Goal: Information Seeking & Learning: Find specific page/section

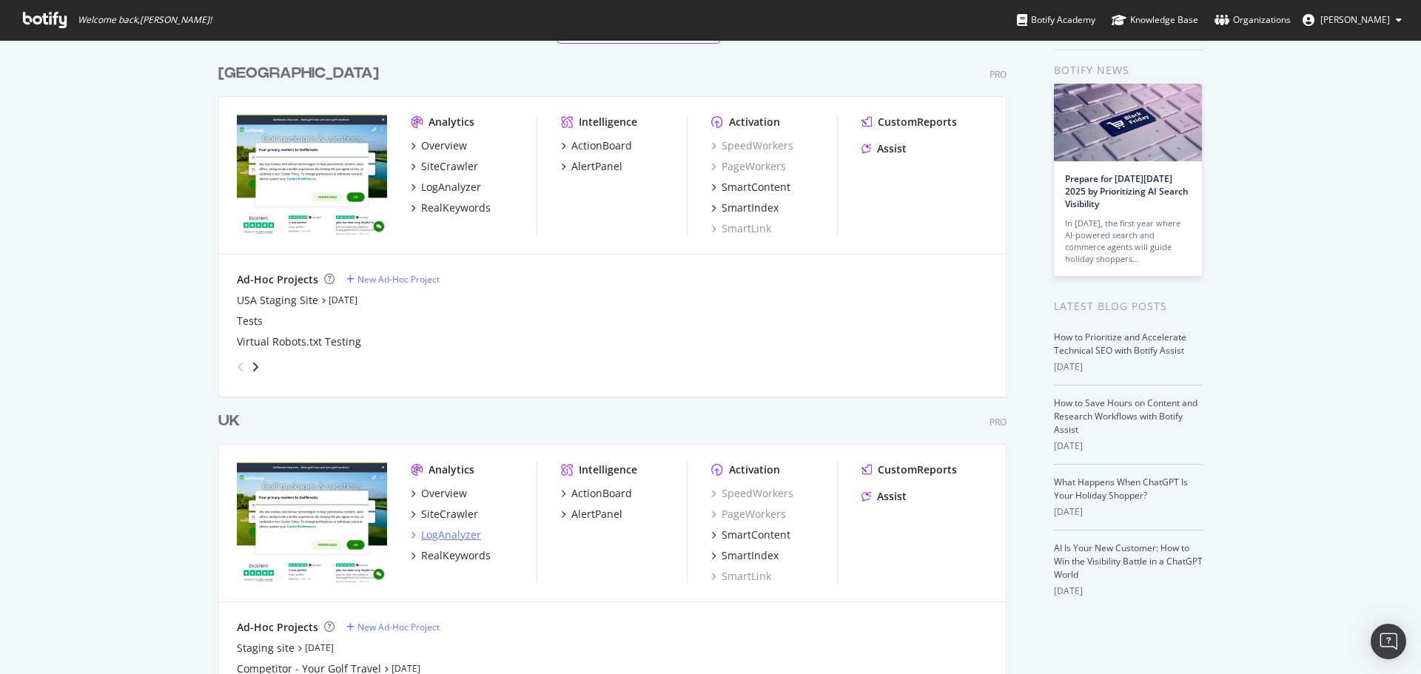
scroll to position [74, 0]
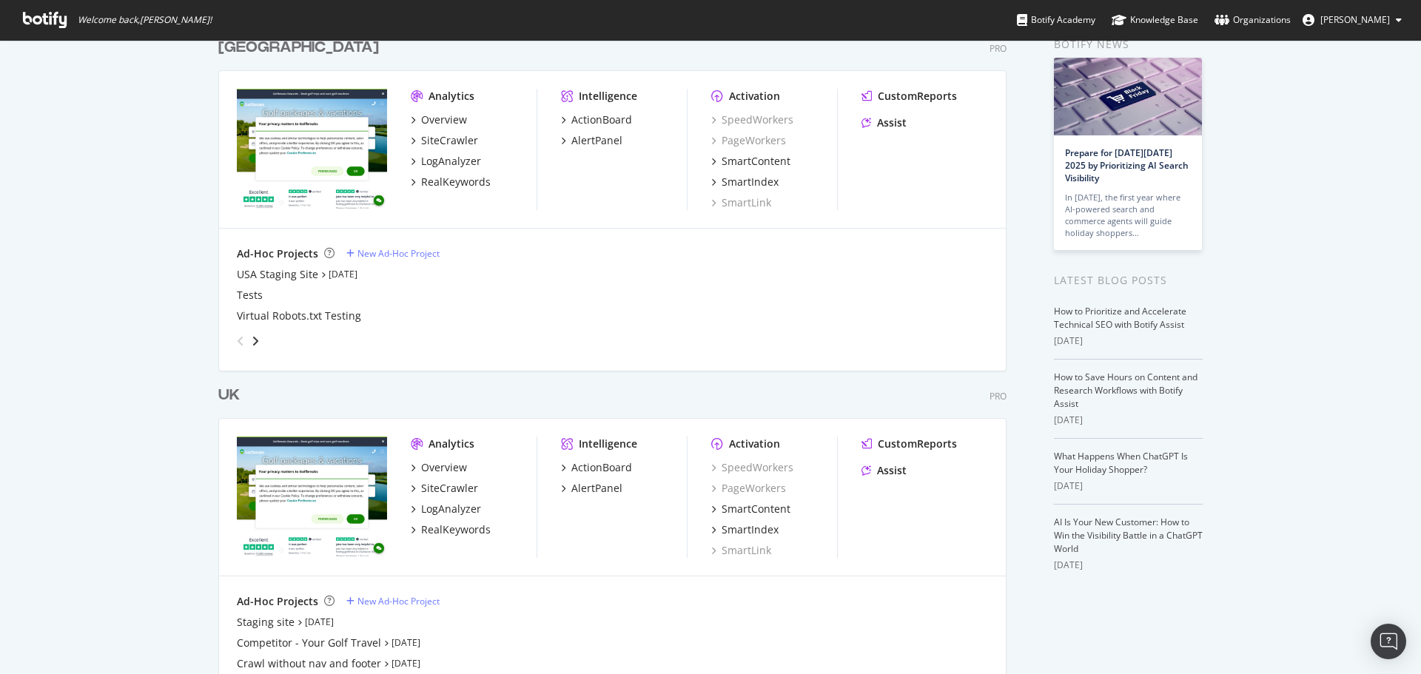
click at [443, 475] on div "Overview SiteCrawler LogAnalyzer RealKeywords" at bounding box center [474, 498] width 126 height 77
click at [440, 493] on div "SiteCrawler" at bounding box center [449, 488] width 57 height 15
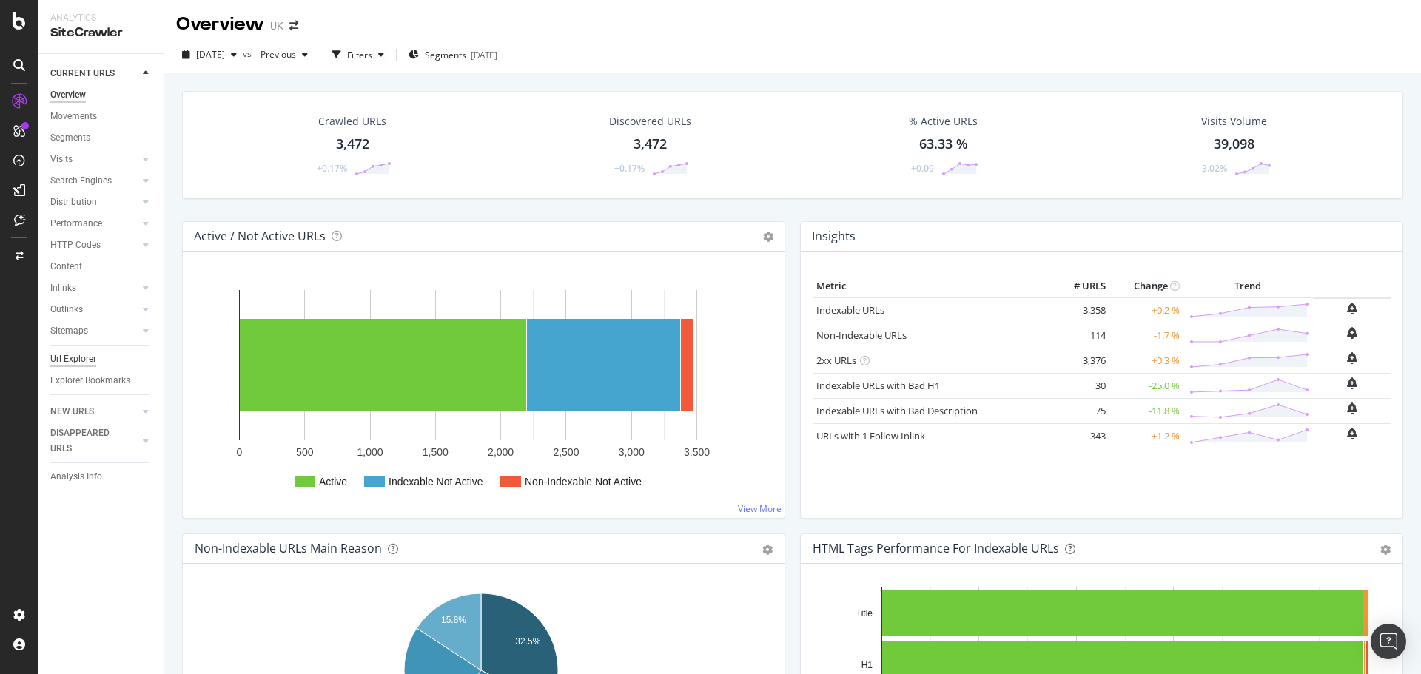
click at [85, 357] on div "Url Explorer" at bounding box center [73, 360] width 46 height 16
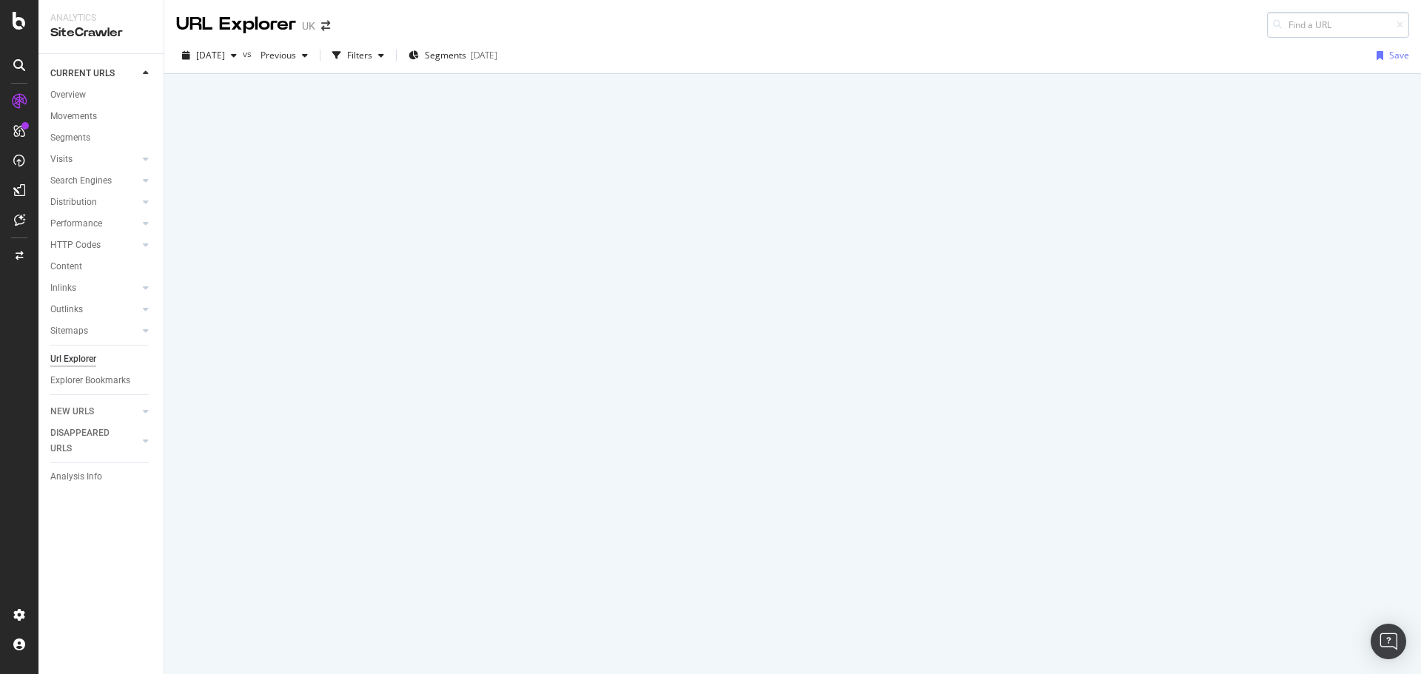
click at [1294, 16] on input at bounding box center [1338, 25] width 142 height 26
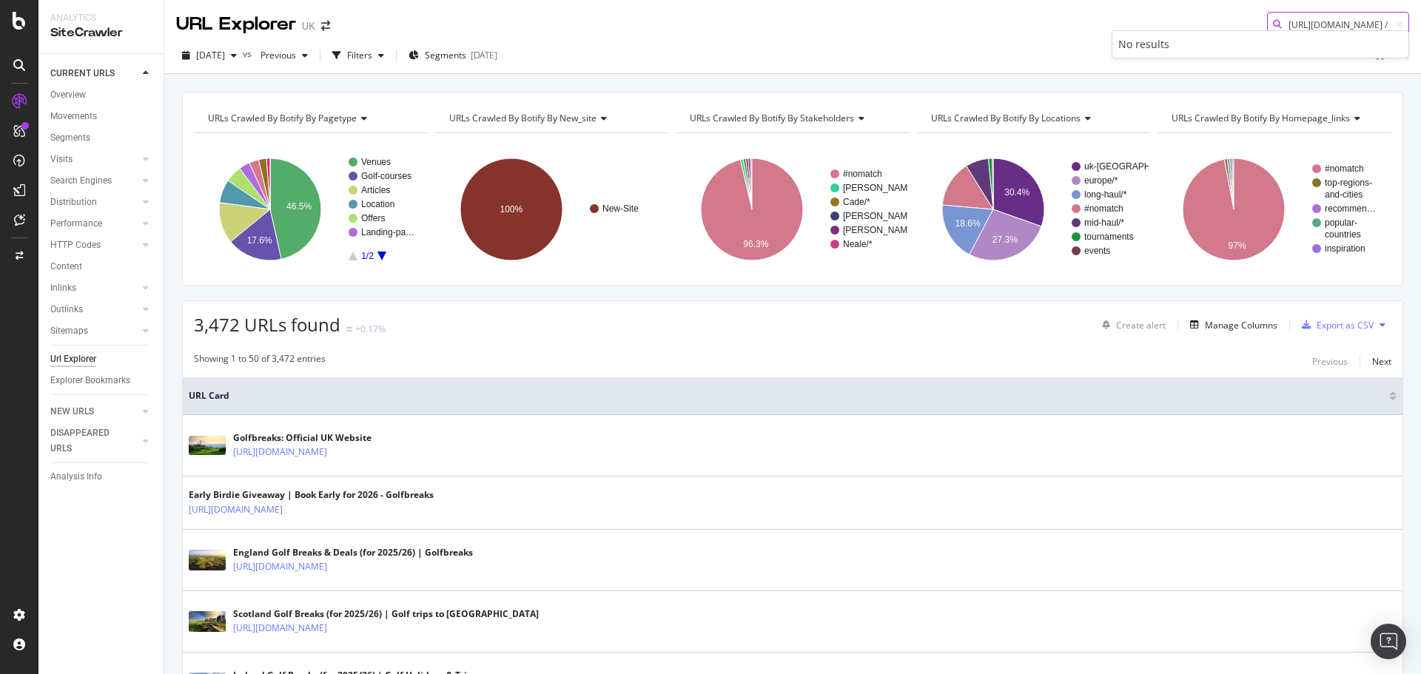
click at [1305, 22] on input "[URL][DOMAIN_NAME] /" at bounding box center [1338, 25] width 142 height 26
paste input "aig-womens-golf-"
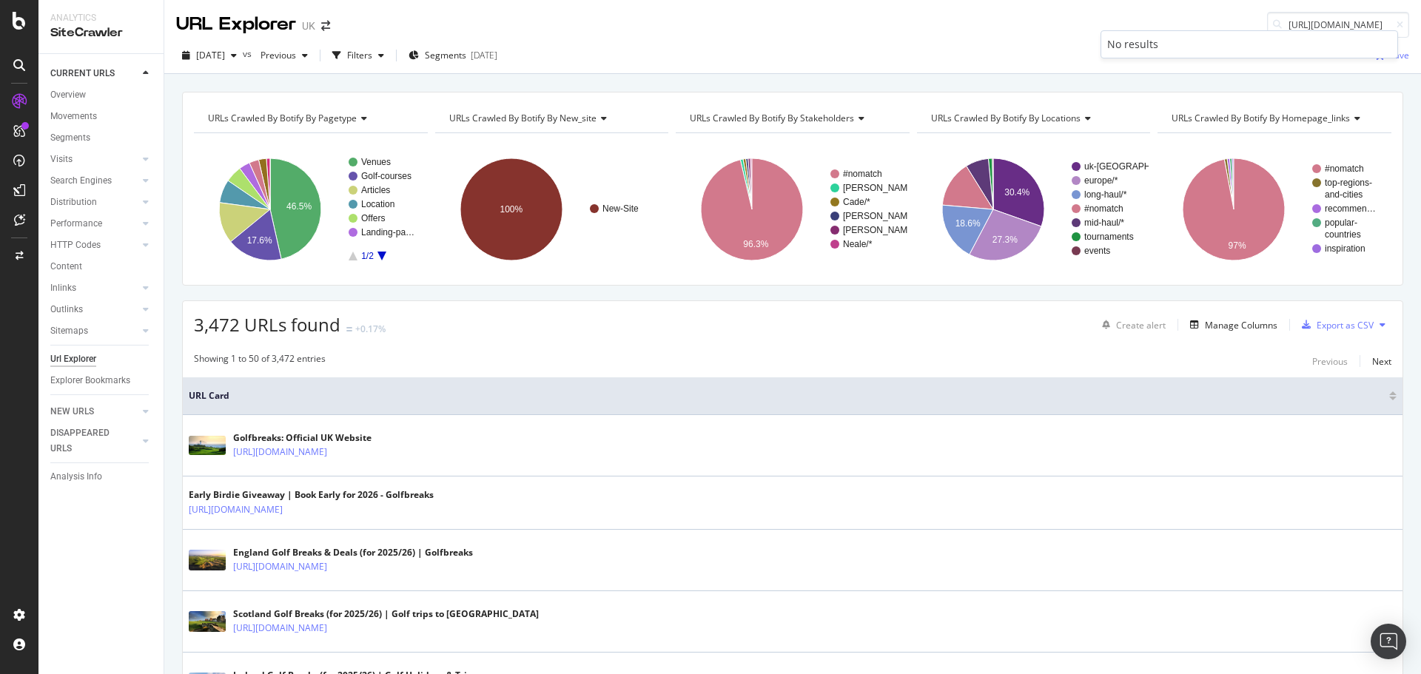
click at [1162, 7] on div "URL Explorer [GEOGRAPHIC_DATA] [URL][DOMAIN_NAME]" at bounding box center [792, 19] width 1257 height 38
click at [1295, 24] on input "[URL][DOMAIN_NAME]" at bounding box center [1338, 25] width 142 height 26
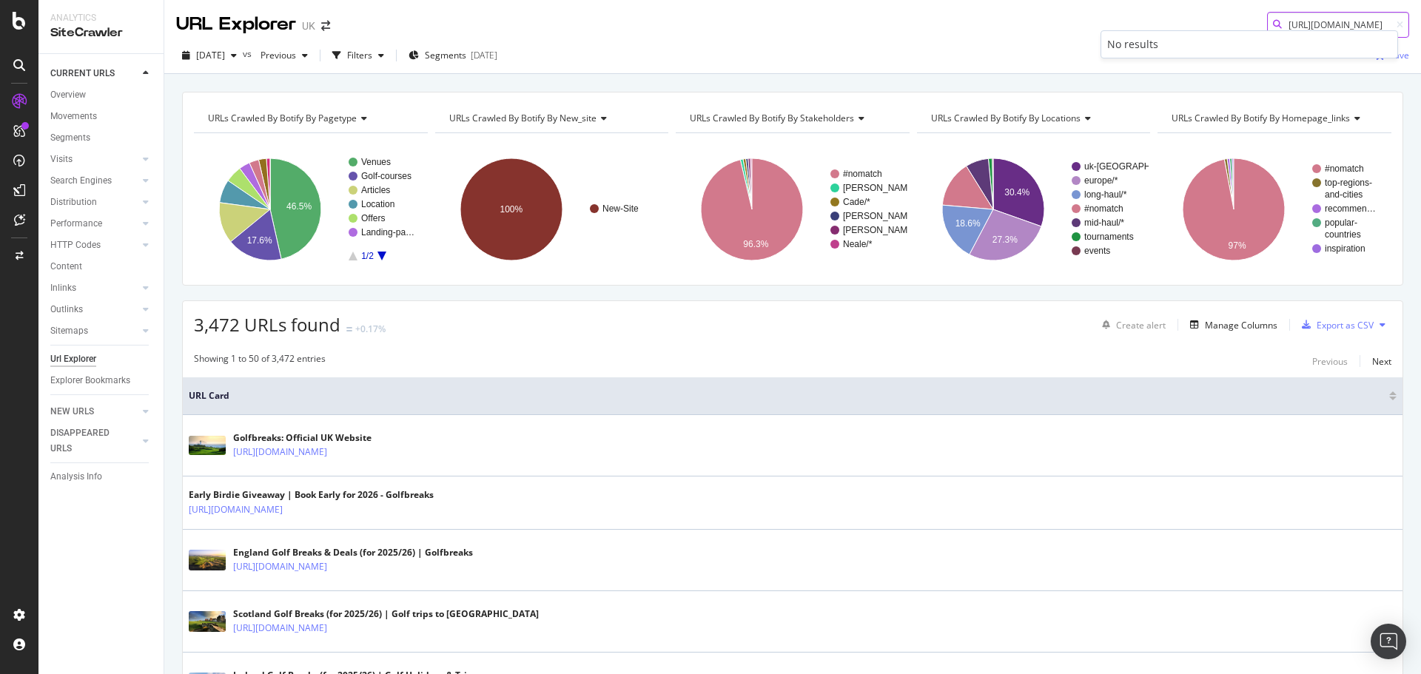
paste input "retreat"
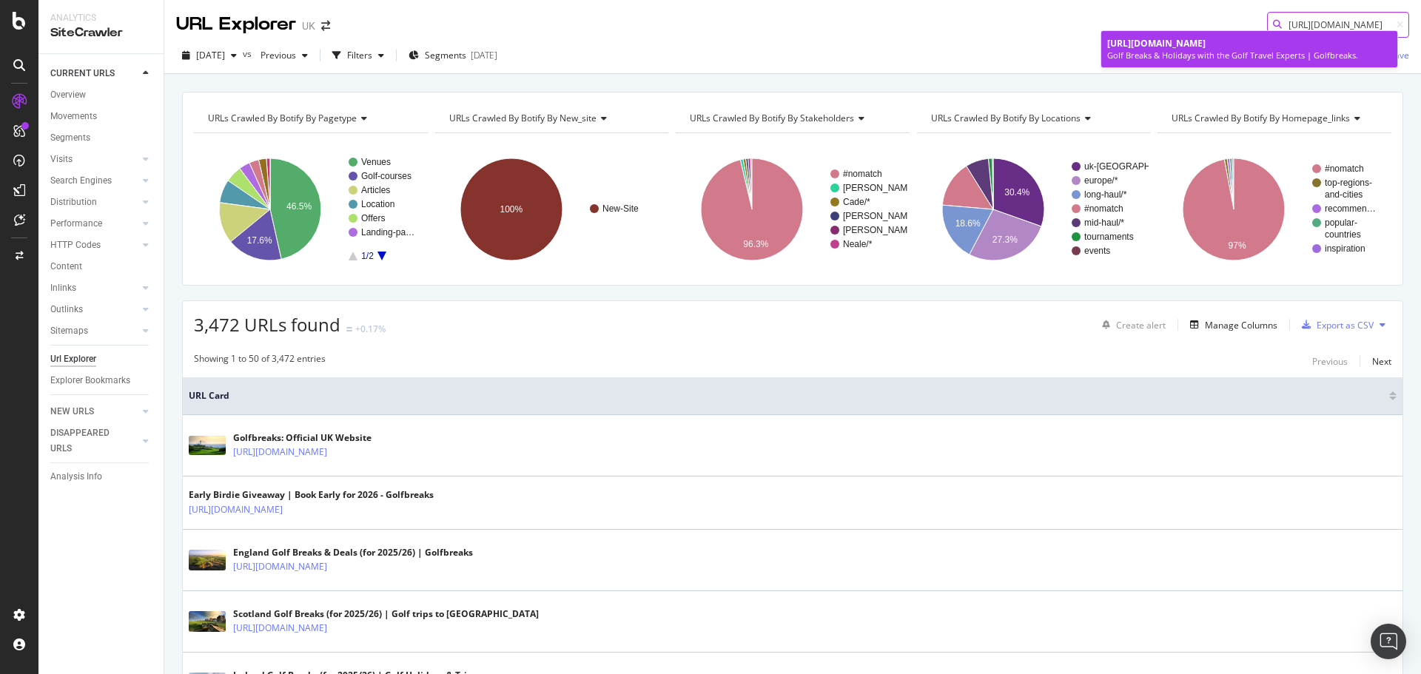
type input "[URL][DOMAIN_NAME]"
click at [1206, 44] on span "[URL][DOMAIN_NAME]" at bounding box center [1156, 43] width 98 height 13
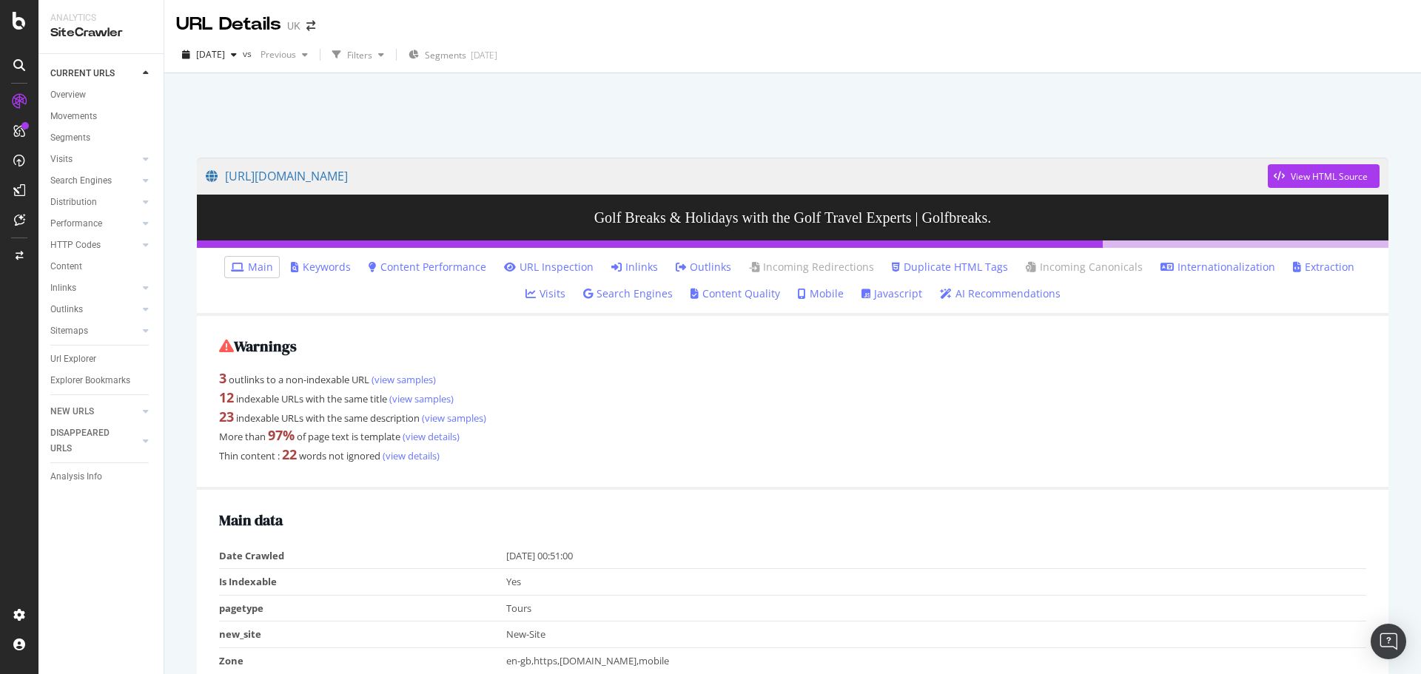
click at [623, 260] on link "Inlinks" at bounding box center [634, 267] width 47 height 15
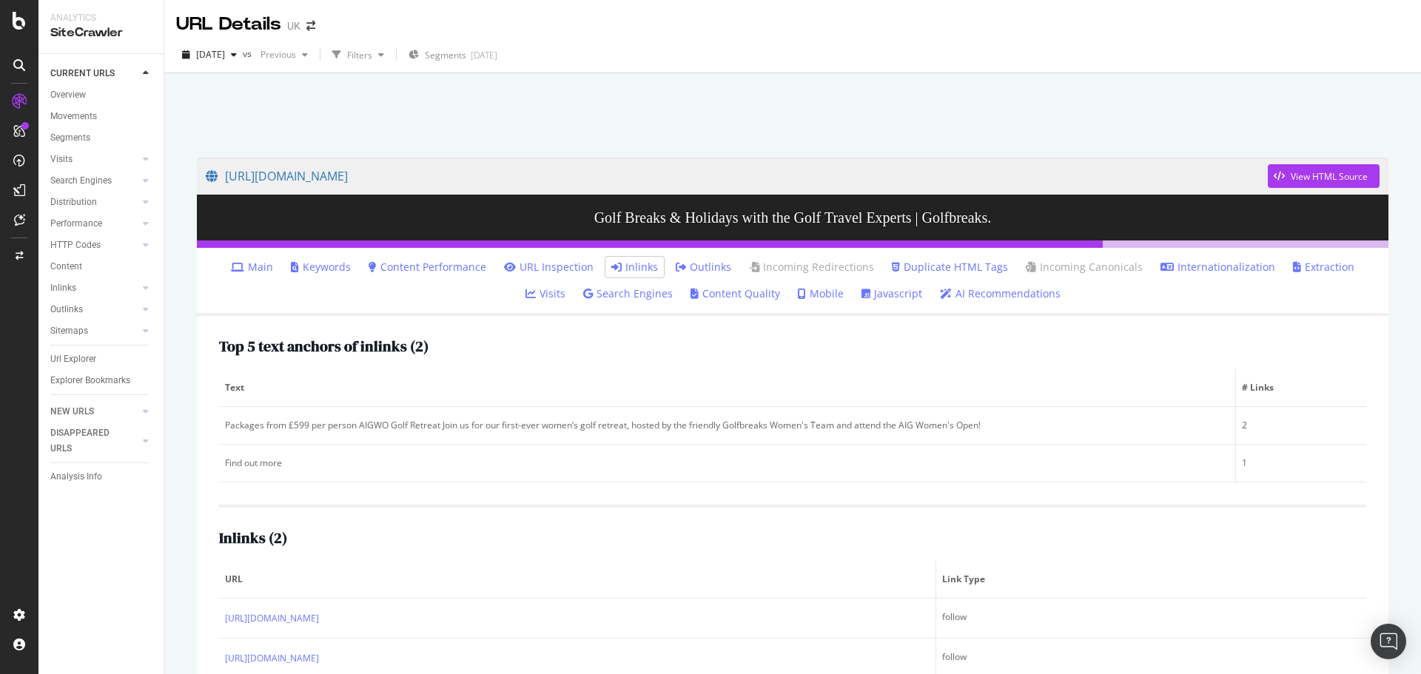
scroll to position [73, 0]
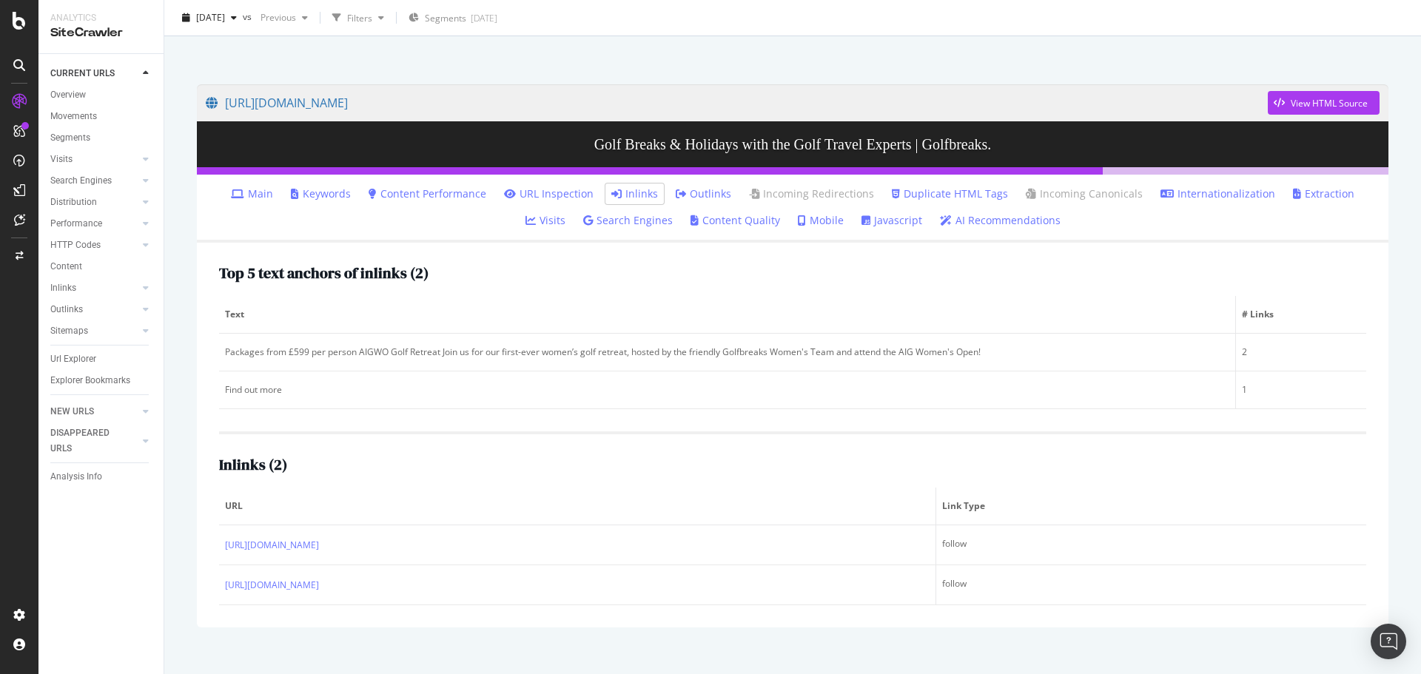
click at [1039, 286] on div "Top 5 text anchors of inlinks ( 2 ) Text # Links Packages from £599 per person …" at bounding box center [792, 337] width 1147 height 144
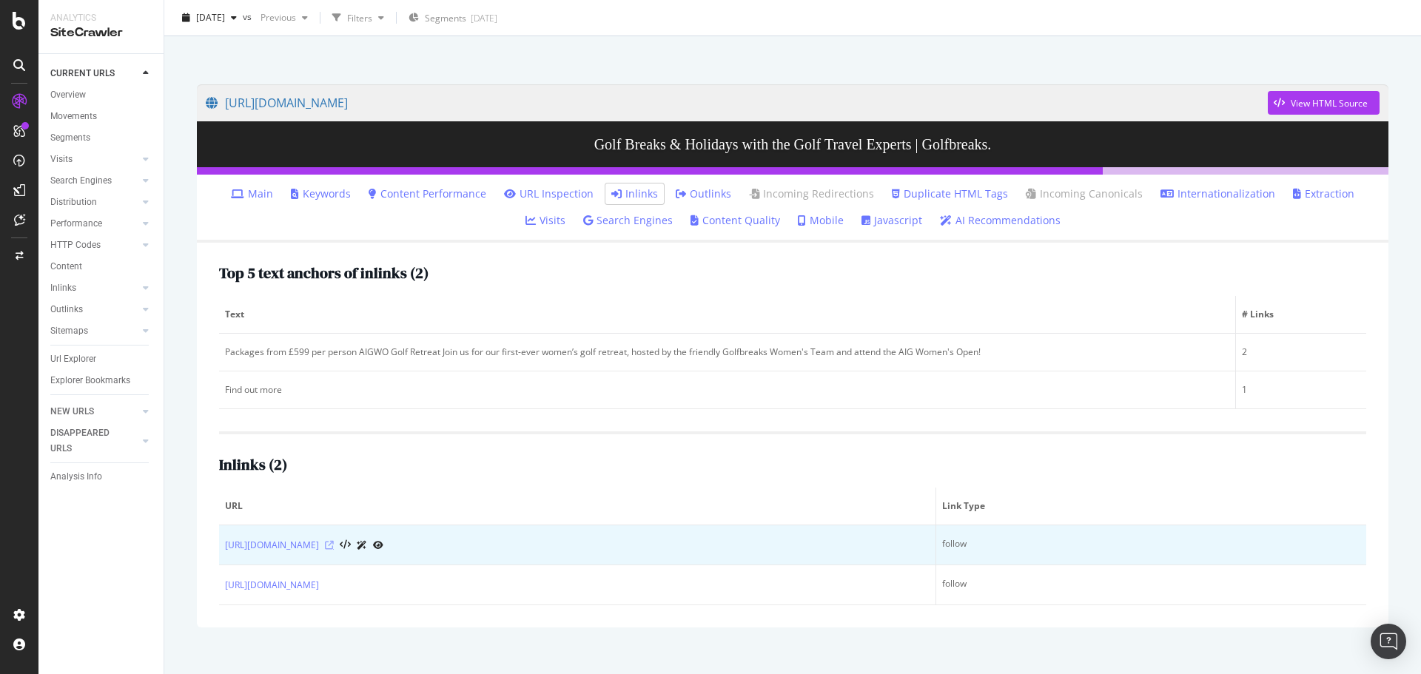
click at [334, 546] on icon at bounding box center [329, 545] width 9 height 9
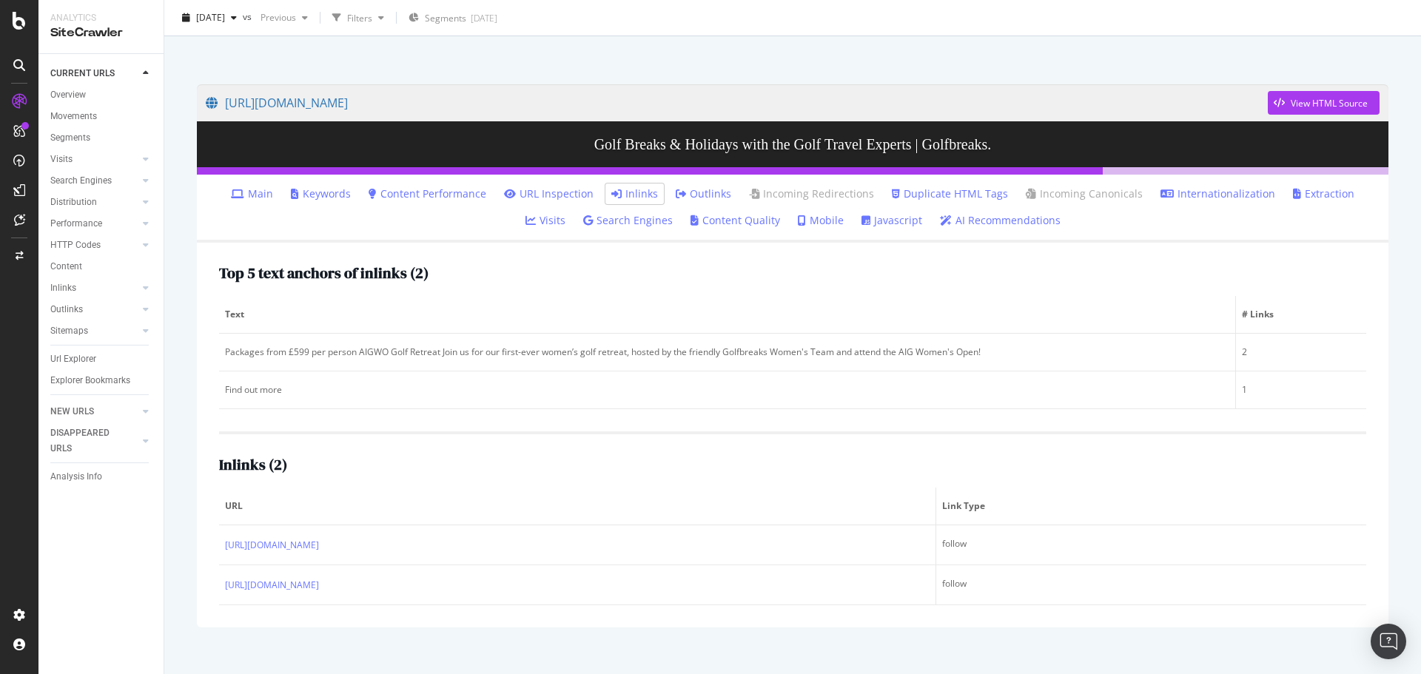
click at [905, 301] on th "Text" at bounding box center [727, 315] width 1017 height 38
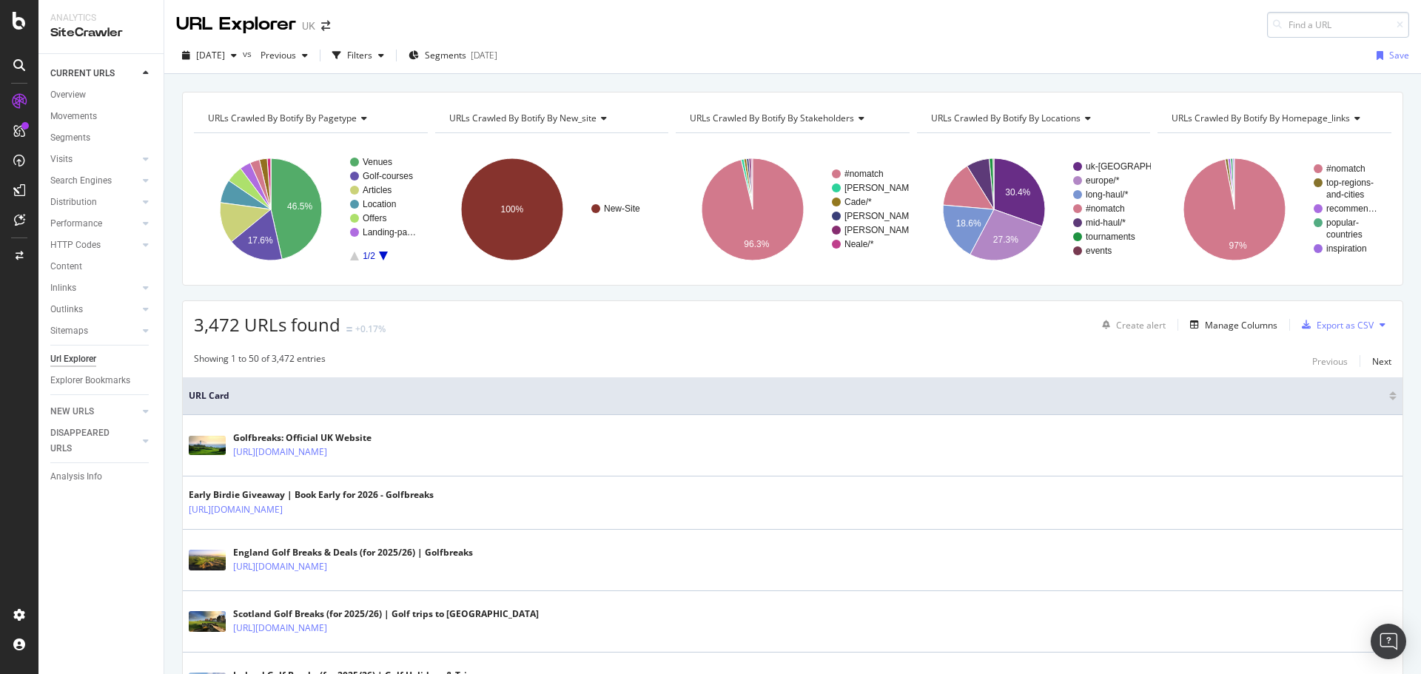
click at [1335, 23] on input at bounding box center [1338, 25] width 142 height 26
type input "[URL][DOMAIN_NAME]"
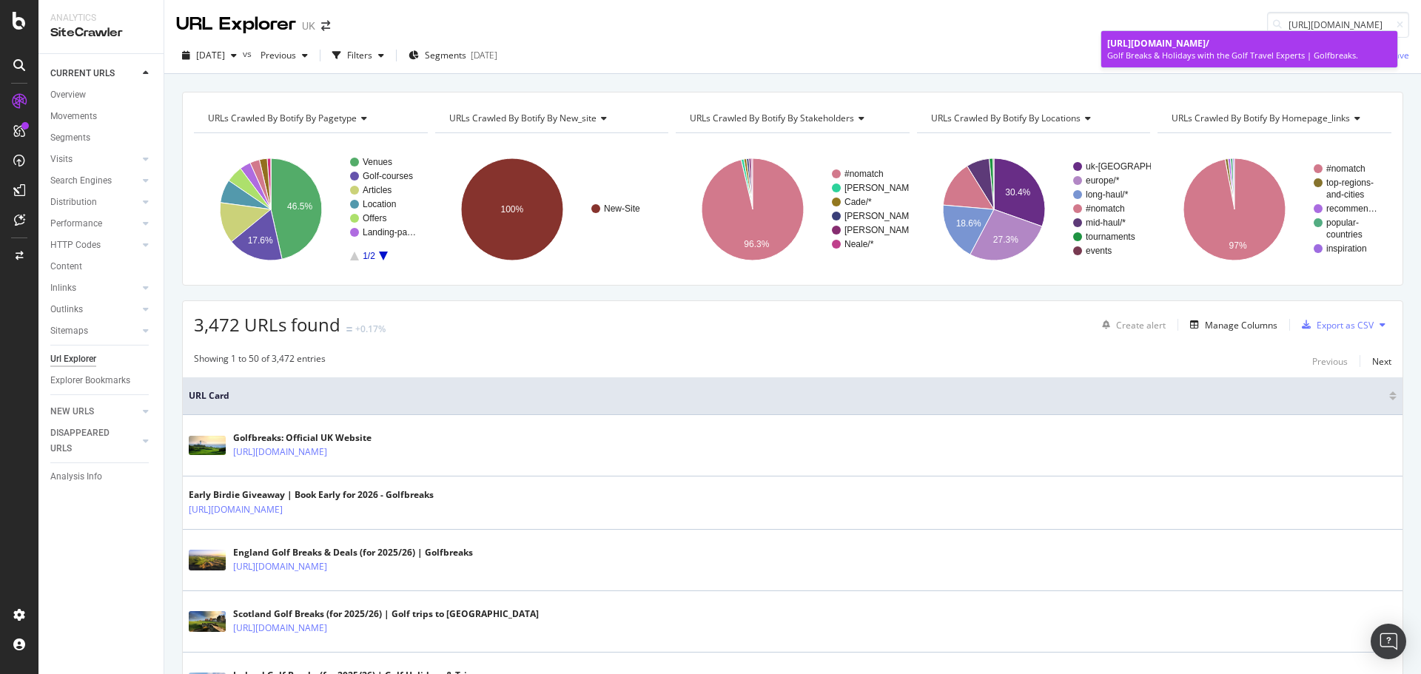
click at [1206, 50] on div "[URL][DOMAIN_NAME] /" at bounding box center [1249, 43] width 284 height 13
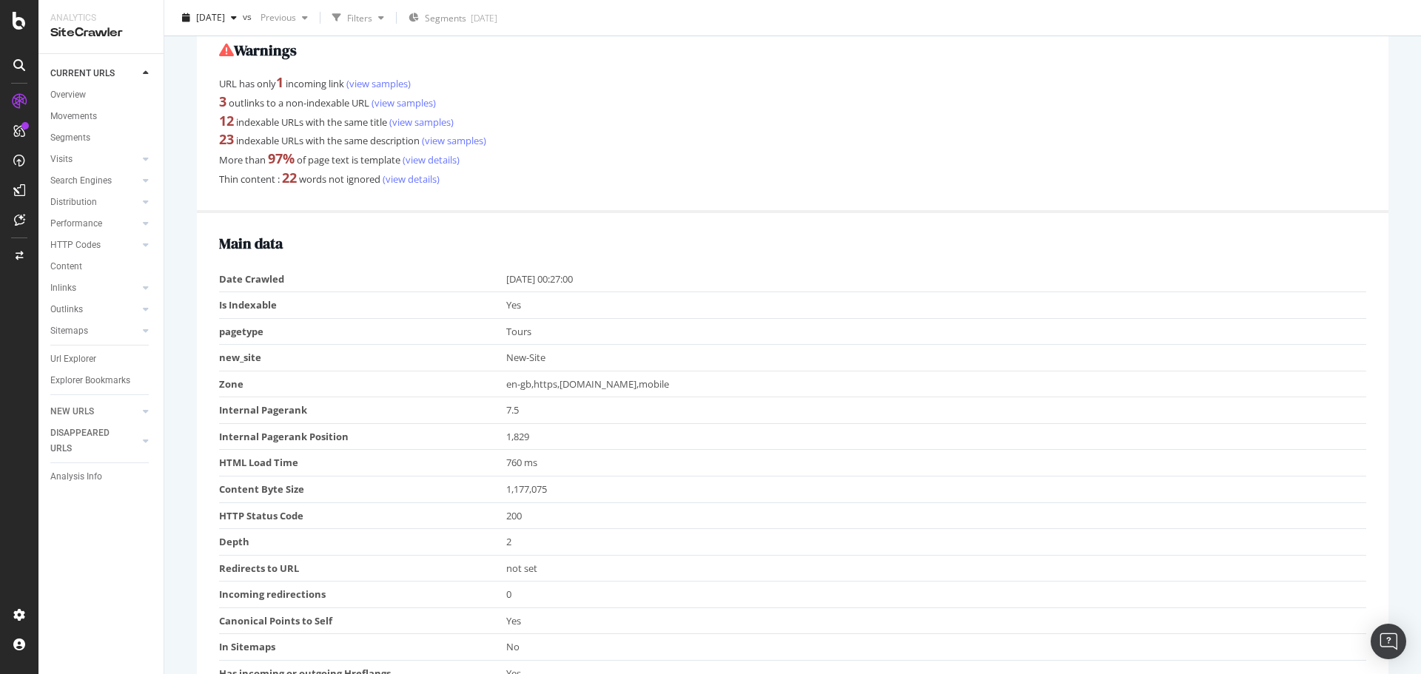
scroll to position [74, 0]
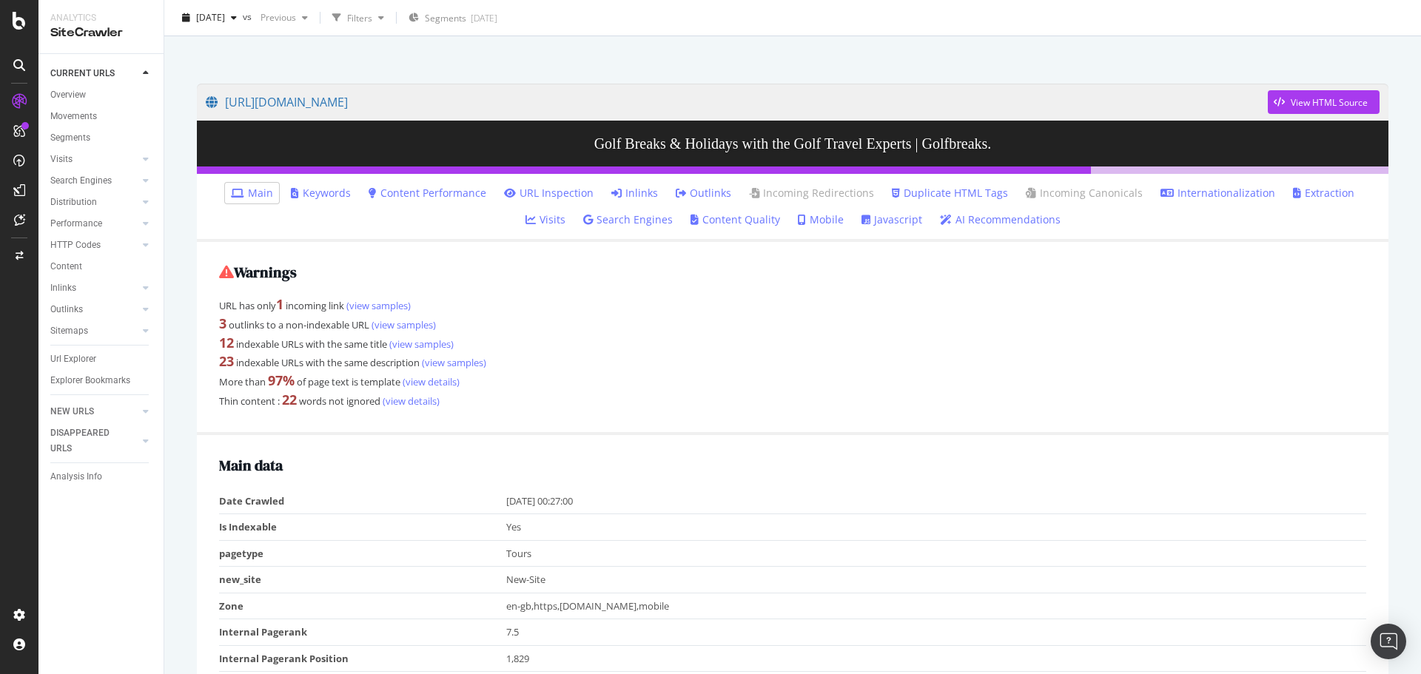
click at [632, 192] on li "Inlinks" at bounding box center [635, 193] width 58 height 21
click at [626, 195] on link "Inlinks" at bounding box center [634, 193] width 47 height 15
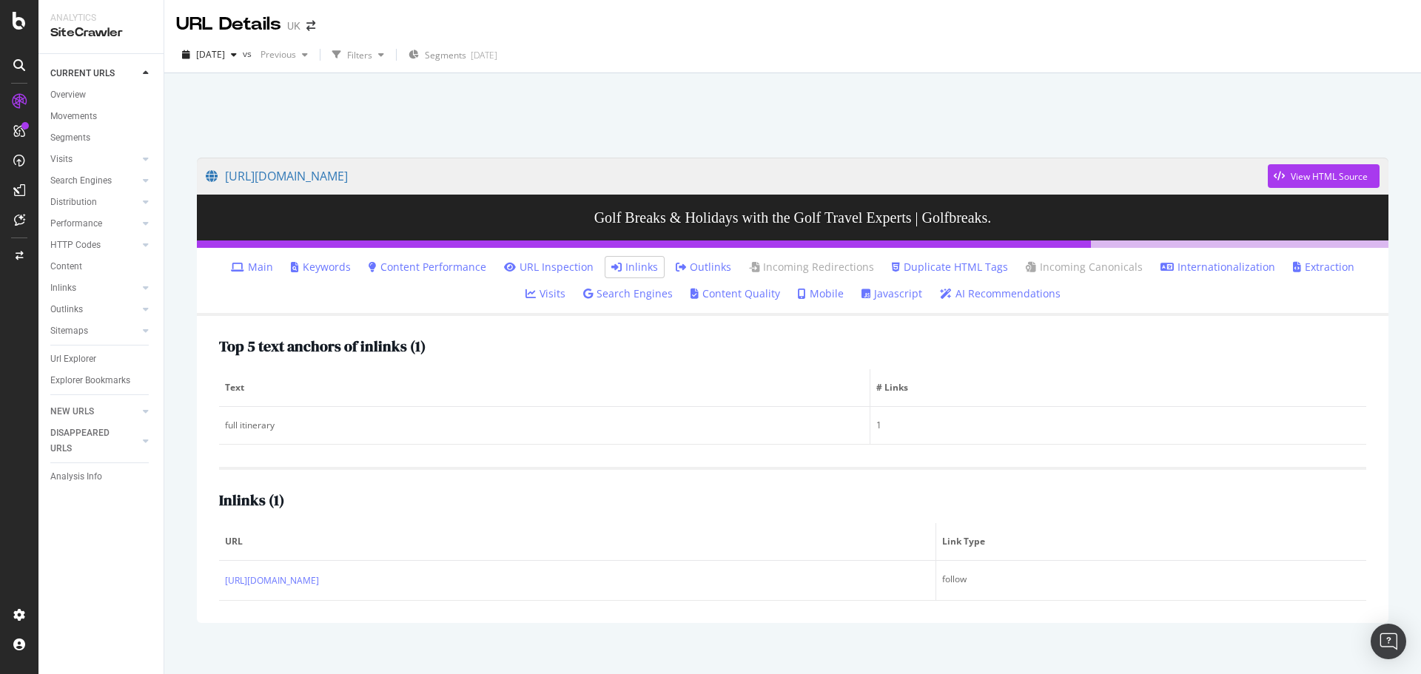
drag, startPoint x: 388, startPoint y: 177, endPoint x: 688, endPoint y: 152, distance: 300.8
click at [688, 152] on div "[URL][DOMAIN_NAME] View HTML Source Golf Breaks & Holidays with the Golf Travel…" at bounding box center [792, 390] width 1221 height 495
drag, startPoint x: 192, startPoint y: 174, endPoint x: 653, endPoint y: 190, distance: 461.5
click at [653, 190] on div "[URL][DOMAIN_NAME] View HTML Source Golf Breaks & Holidays with the Golf Travel…" at bounding box center [792, 390] width 1221 height 495
copy link "[URL][DOMAIN_NAME]"
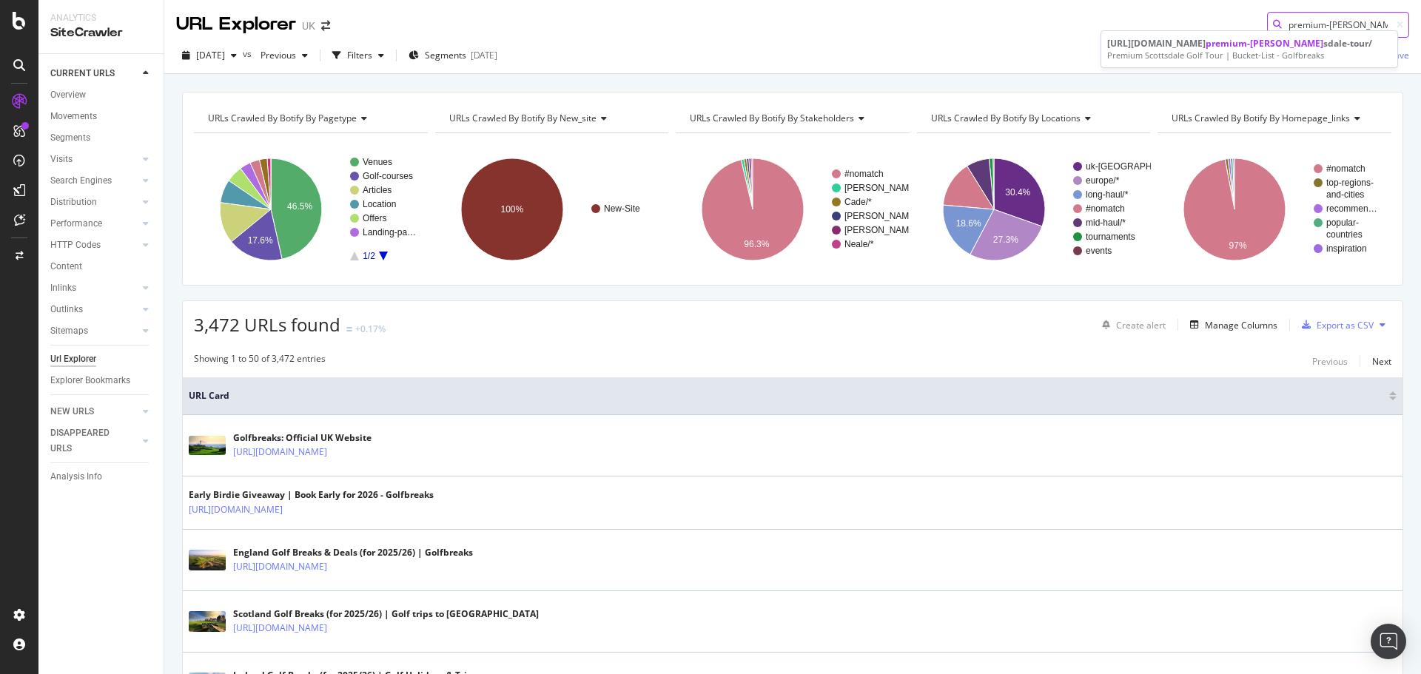
click at [1321, 19] on input "premium-[PERSON_NAME]" at bounding box center [1338, 25] width 142 height 26
paste input "[URL][DOMAIN_NAME]"
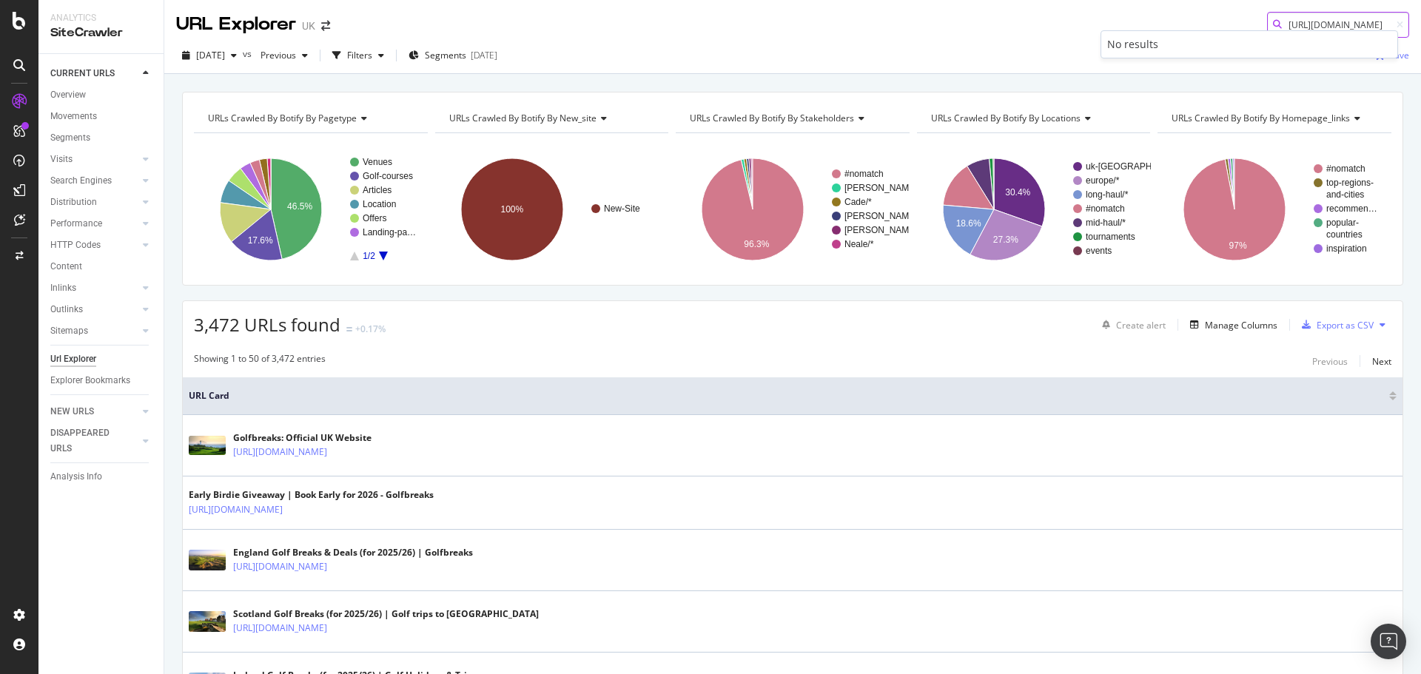
type input "[URL][DOMAIN_NAME]"
click at [1147, 9] on div "URL Explorer UK [URL][DOMAIN_NAME]" at bounding box center [792, 19] width 1257 height 38
click at [329, 22] on icon "arrow-right-arrow-left" at bounding box center [325, 26] width 9 height 10
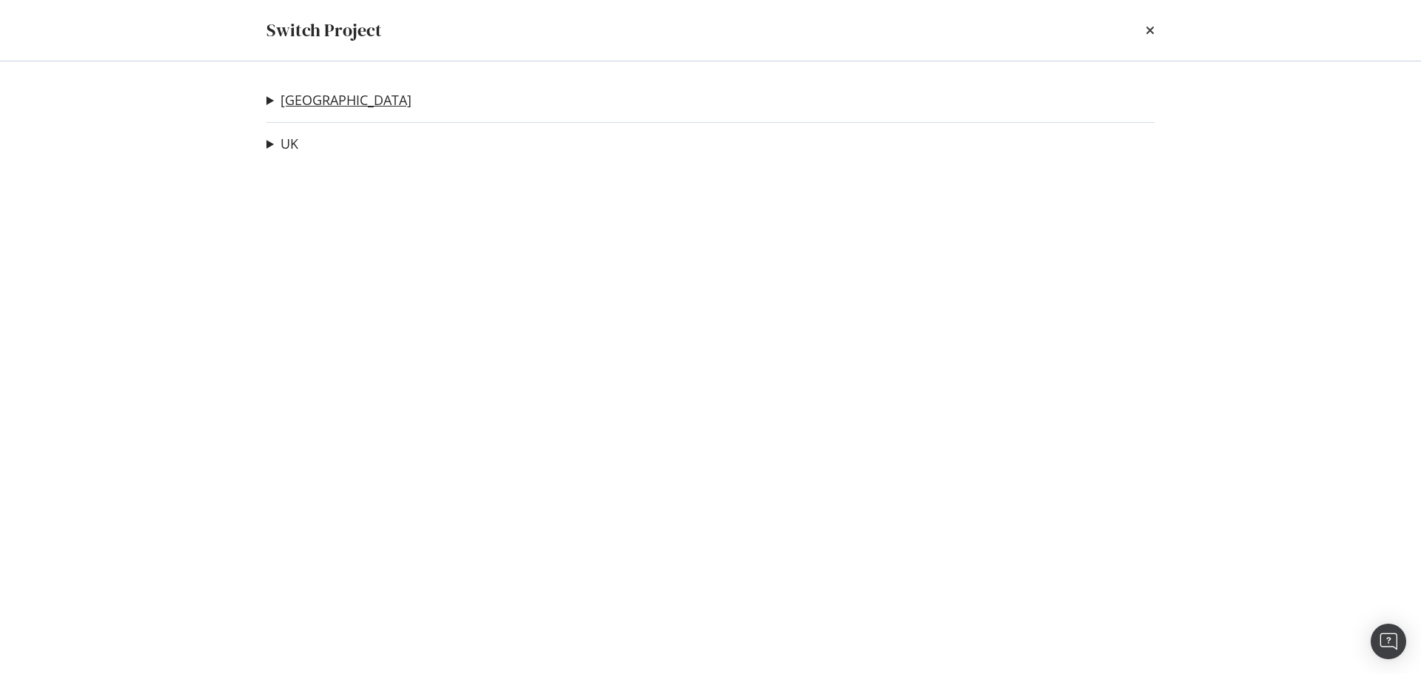
click at [301, 104] on link "[GEOGRAPHIC_DATA]" at bounding box center [346, 101] width 131 height 16
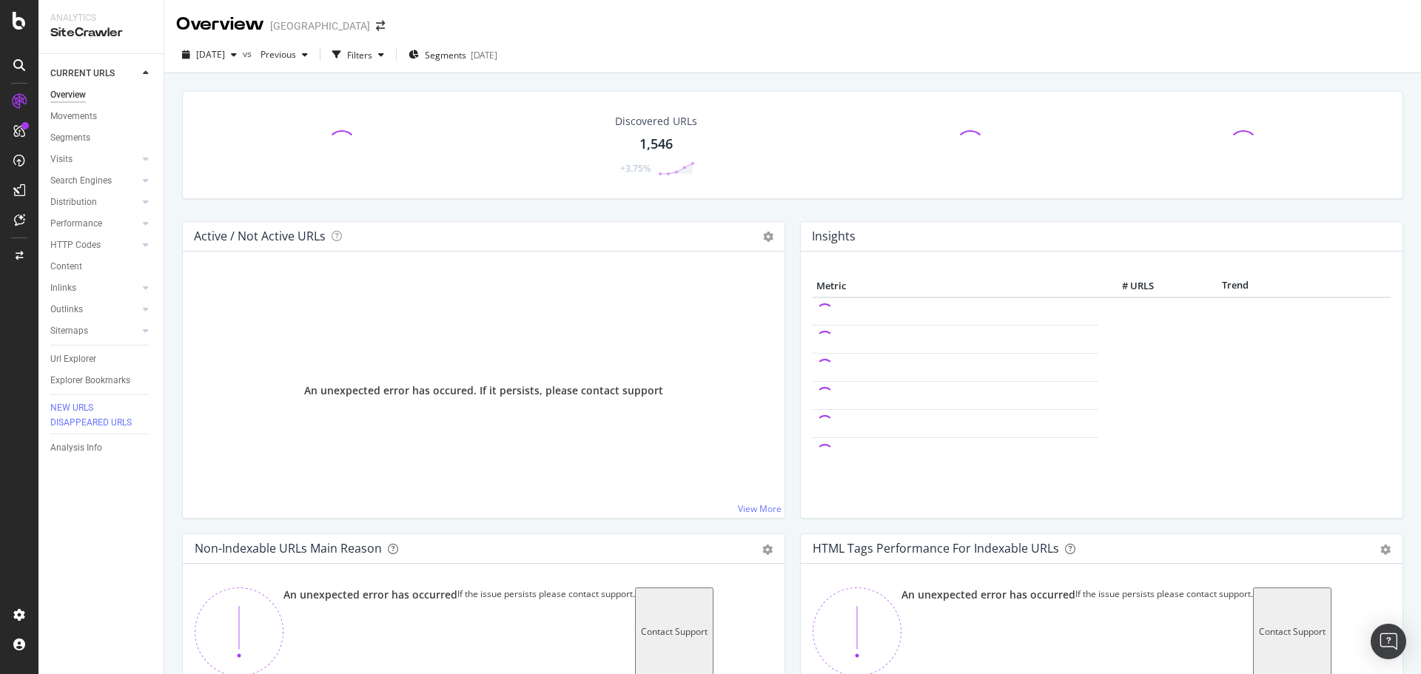
click at [7, 674] on icon "close toast" at bounding box center [3, 683] width 7 height 19
click at [83, 361] on div "Url Explorer" at bounding box center [73, 360] width 46 height 16
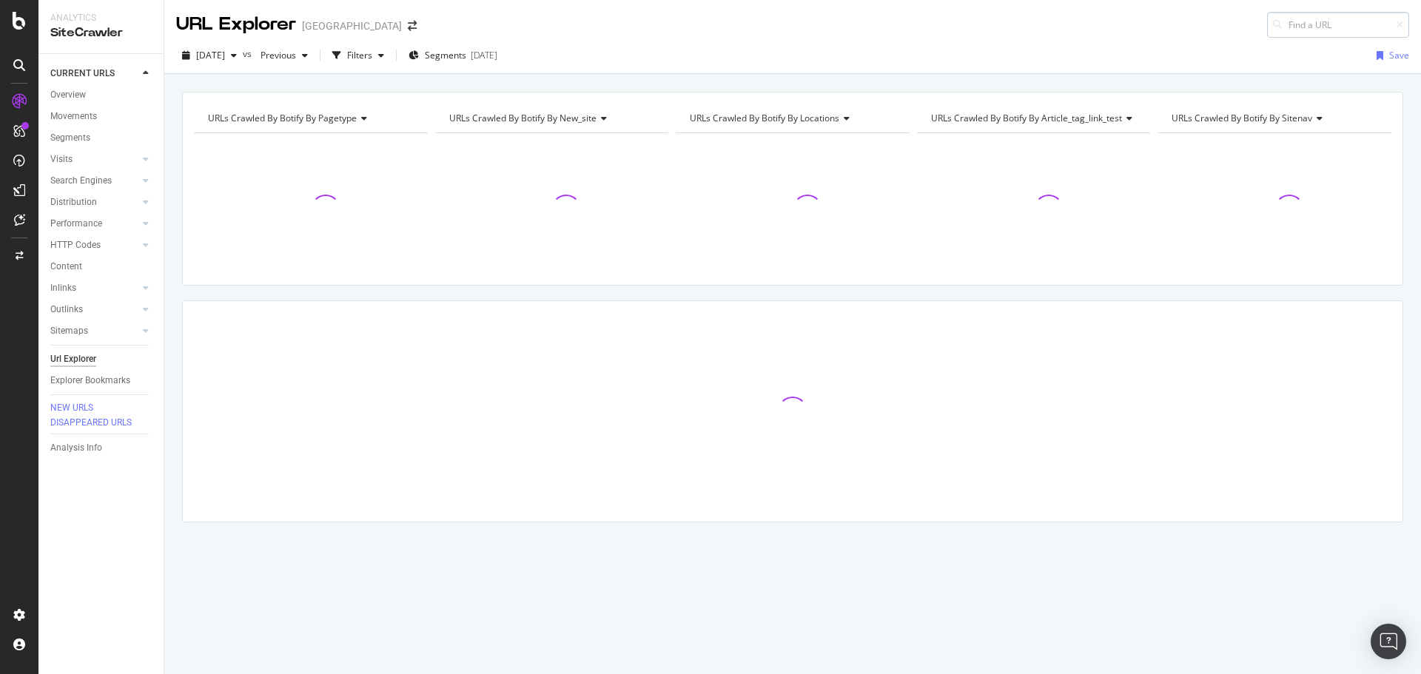
click at [1322, 30] on input at bounding box center [1338, 25] width 142 height 26
type input "[URL][DOMAIN_NAME]"
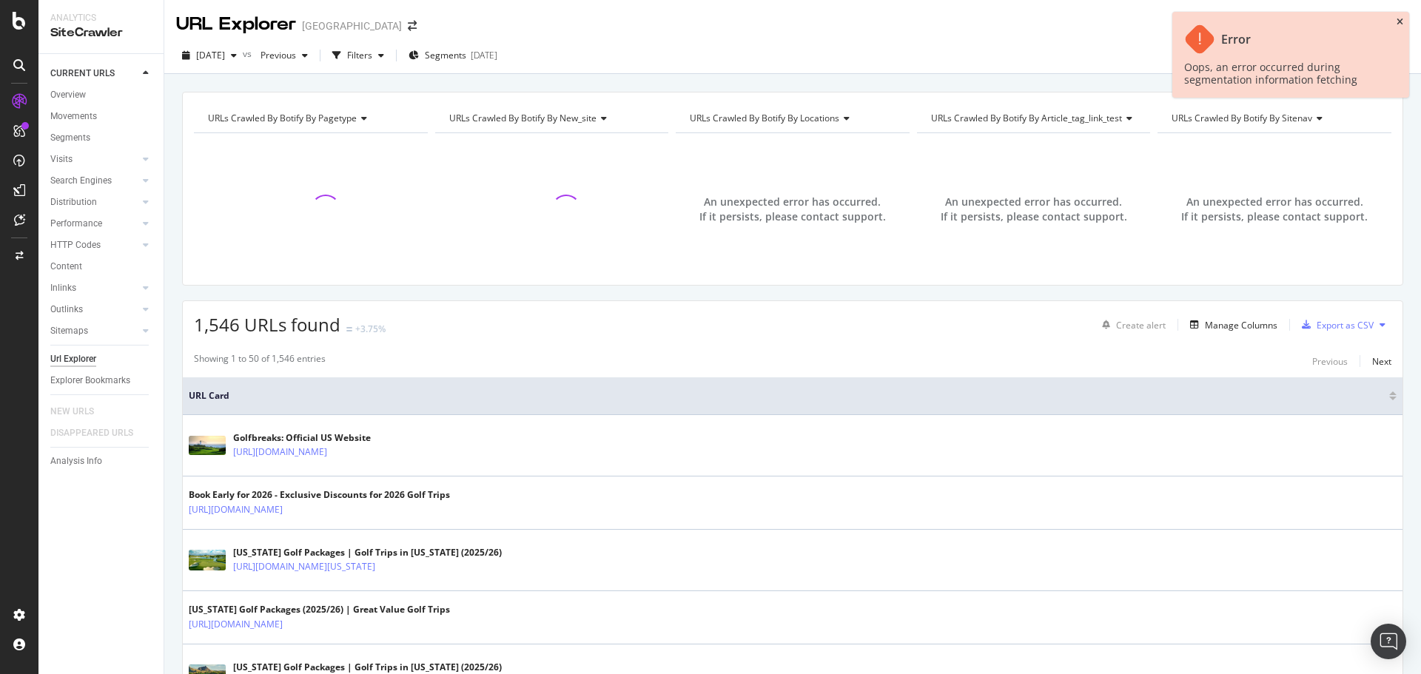
click at [1398, 19] on icon "close toast" at bounding box center [1400, 22] width 7 height 9
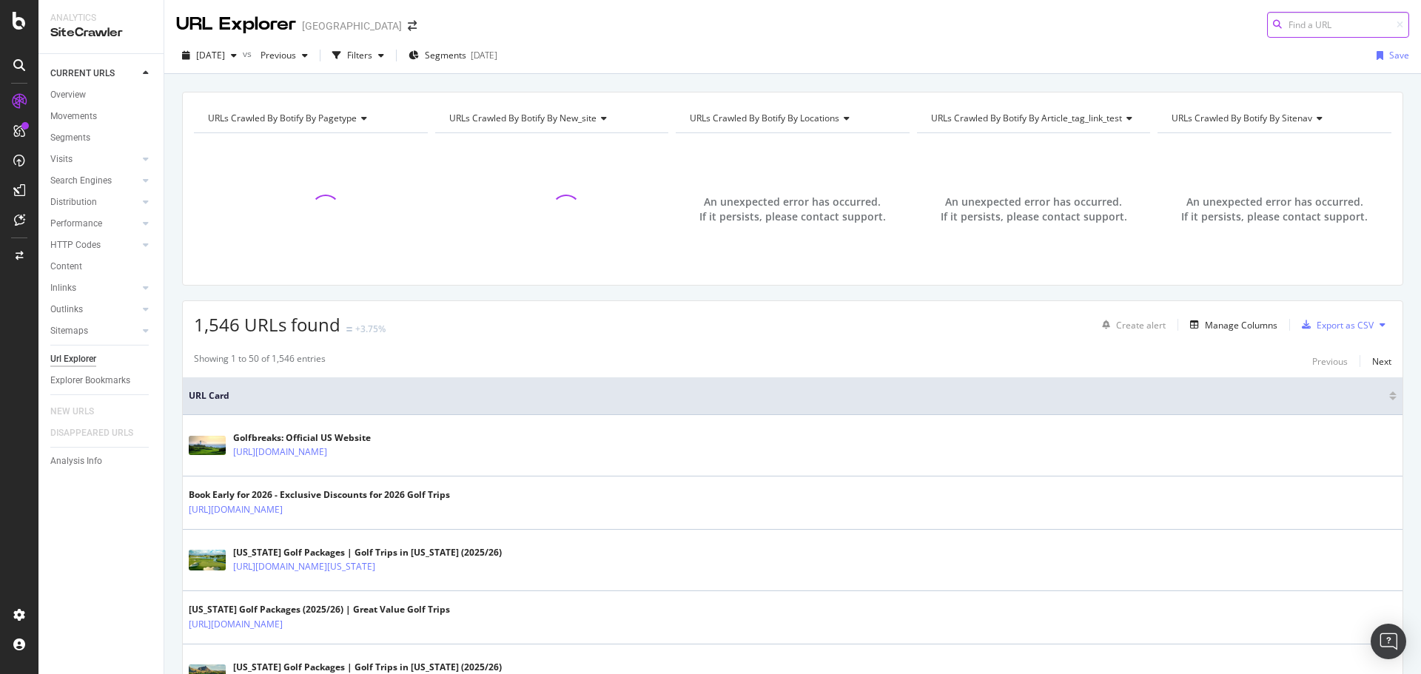
click at [1335, 23] on input at bounding box center [1338, 25] width 142 height 26
paste input "[URL][DOMAIN_NAME]"
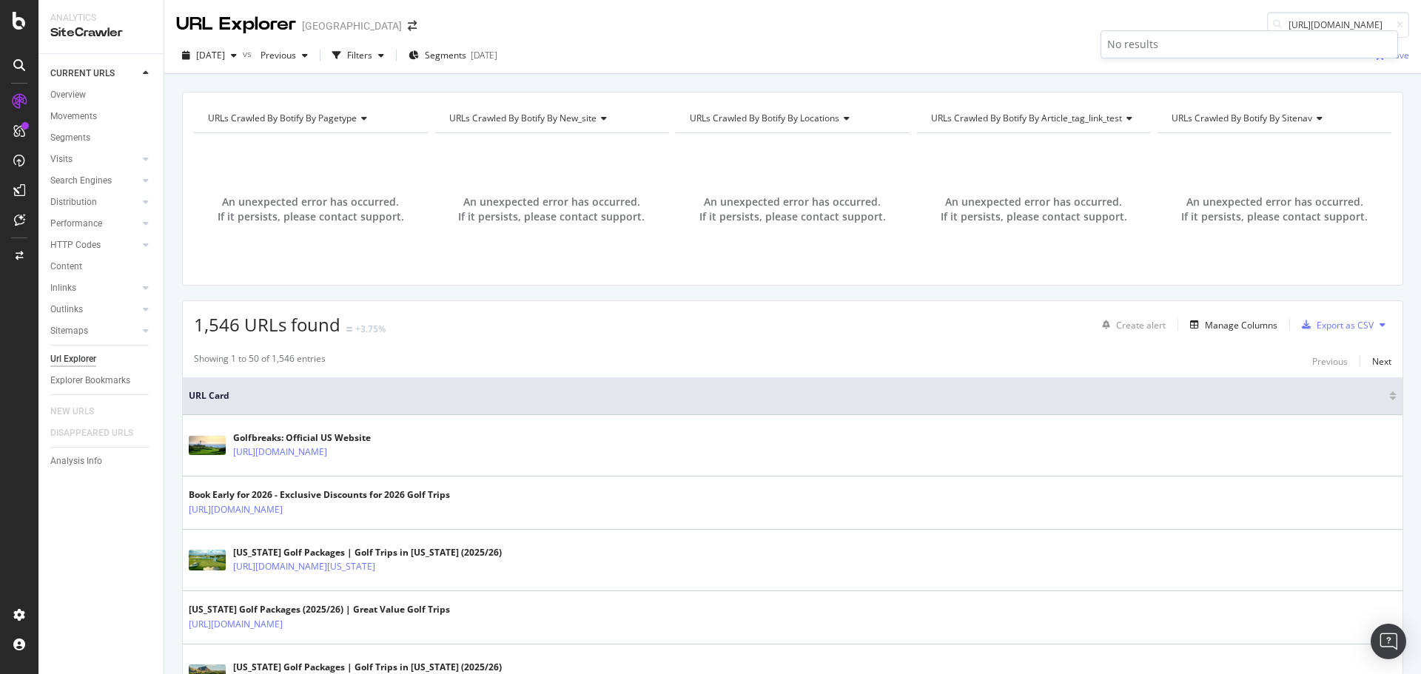
click at [1321, 31] on div "No results" at bounding box center [1250, 44] width 296 height 27
click at [1325, 24] on input "[URL][DOMAIN_NAME]" at bounding box center [1338, 25] width 142 height 26
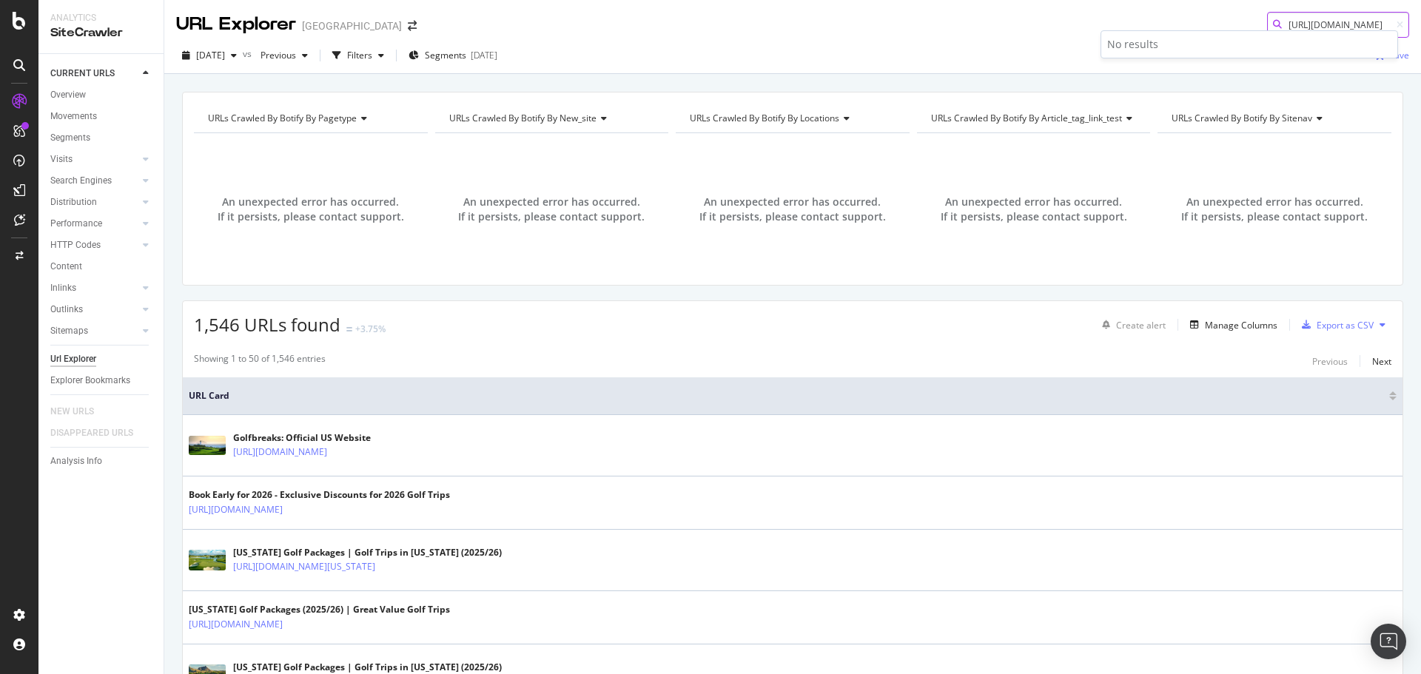
paste input "7-night-tour"
type input "https://www.golfbreaks.com/en-us/tours/the-open-7-night-tour/"
click at [1065, 3] on div "URL Explorer USA https://www.golfbreaks.com/en-us/tours/the-open-7-night-tour/" at bounding box center [792, 19] width 1257 height 38
